Goal: Find specific page/section: Find specific page/section

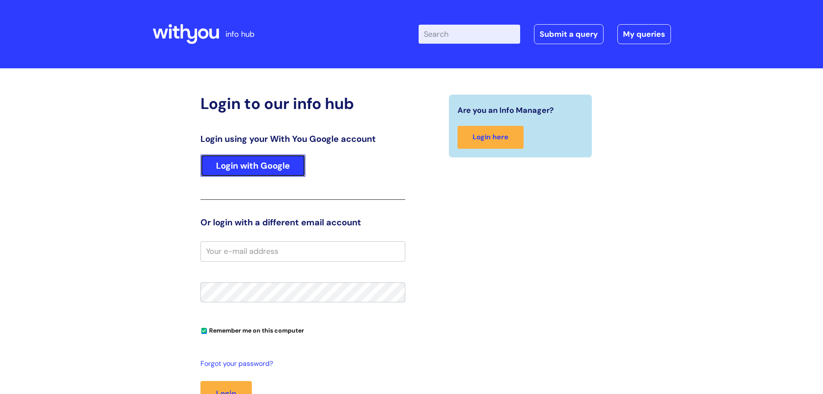
click at [271, 169] on link "Login with Google" at bounding box center [253, 165] width 105 height 22
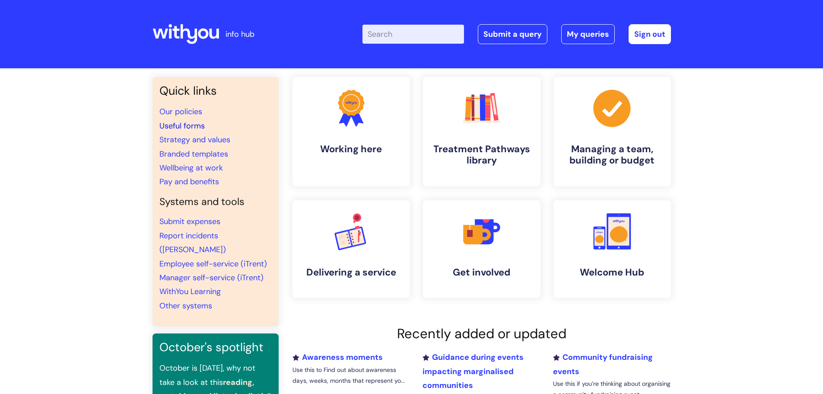
click at [183, 122] on link "Useful forms" at bounding box center [181, 126] width 45 height 10
